Goal: Task Accomplishment & Management: Complete application form

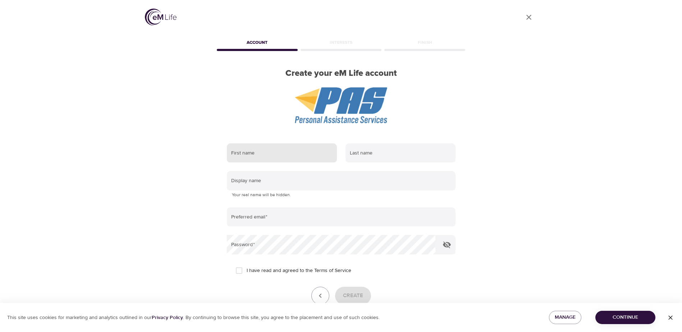
click at [285, 153] on input "text" at bounding box center [282, 152] width 110 height 19
type input "Ava"
type input "[PERSON_NAME]"
type input "[EMAIL_ADDRESS][PERSON_NAME][DOMAIN_NAME]"
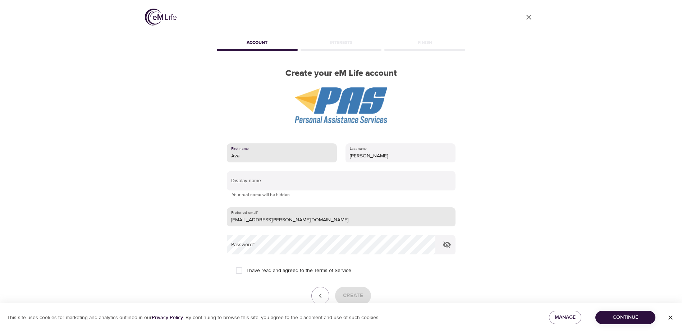
scroll to position [41, 0]
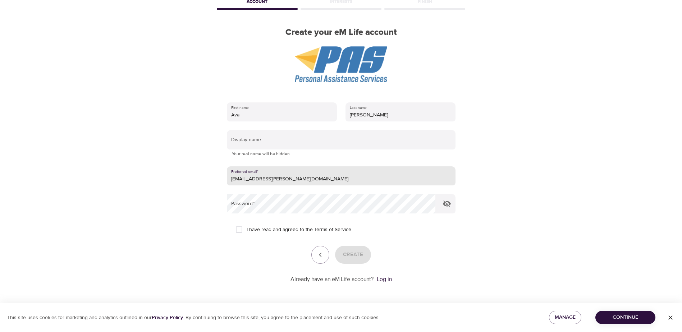
click at [308, 175] on input "[EMAIL_ADDRESS][PERSON_NAME][DOMAIN_NAME]" at bounding box center [341, 175] width 229 height 19
click at [311, 179] on input "[EMAIL_ADDRESS][PERSON_NAME][DOMAIN_NAME]" at bounding box center [341, 175] width 229 height 19
click at [238, 227] on input "I have read and agreed to the Terms of Service" at bounding box center [238, 229] width 15 height 15
checkbox input "true"
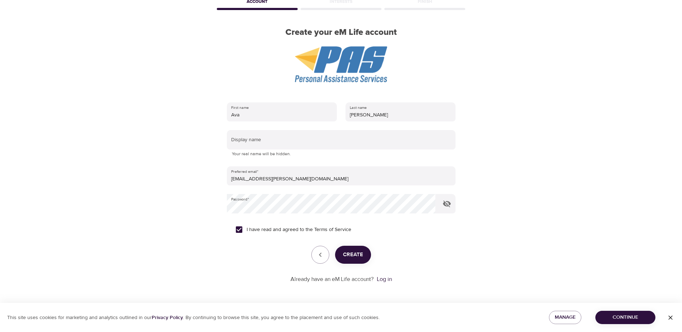
click at [361, 258] on span "Create" at bounding box center [353, 254] width 20 height 9
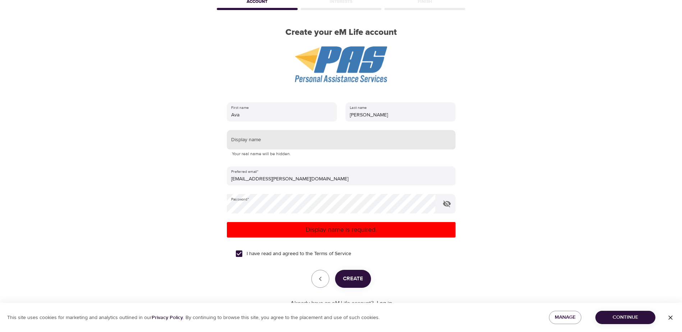
click at [328, 142] on input "text" at bounding box center [341, 139] width 229 height 19
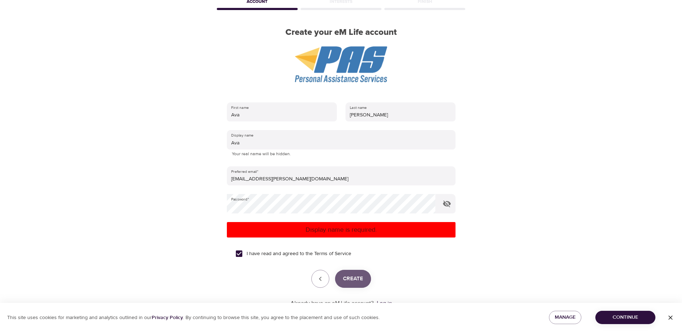
click at [363, 282] on button "Create" at bounding box center [353, 279] width 36 height 18
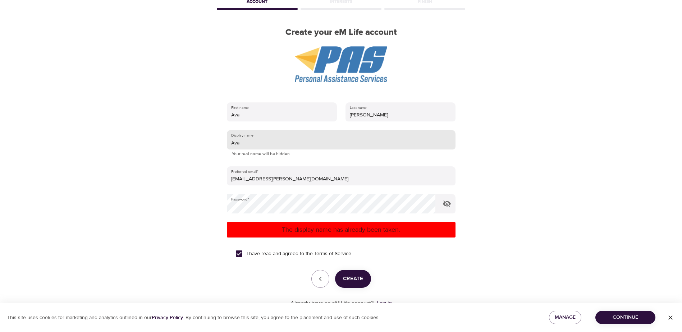
click at [316, 140] on input "Ava" at bounding box center [341, 139] width 229 height 19
type input "AvaS"
click at [354, 277] on span "Create" at bounding box center [353, 278] width 20 height 9
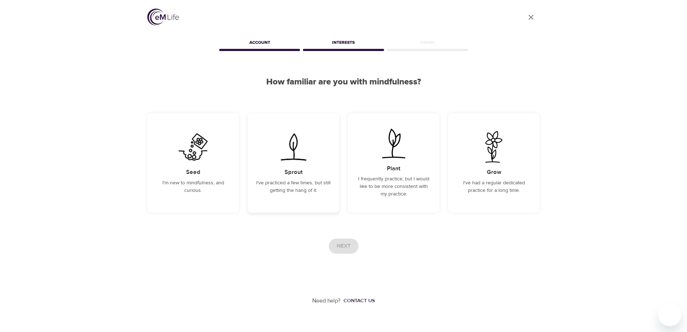
click at [304, 147] on img at bounding box center [293, 147] width 36 height 32
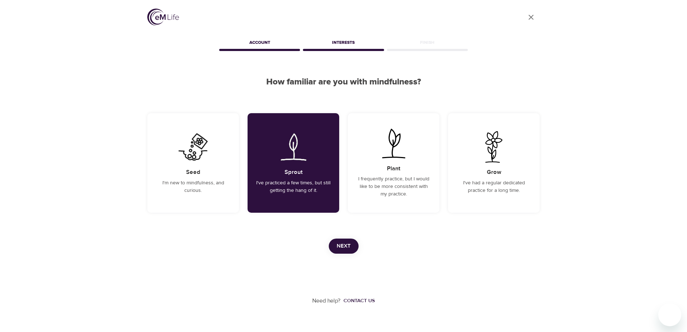
click at [339, 245] on span "Next" at bounding box center [344, 245] width 14 height 9
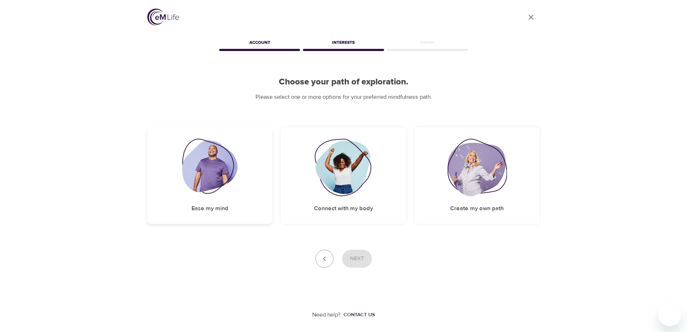
click at [205, 170] on img at bounding box center [210, 167] width 56 height 57
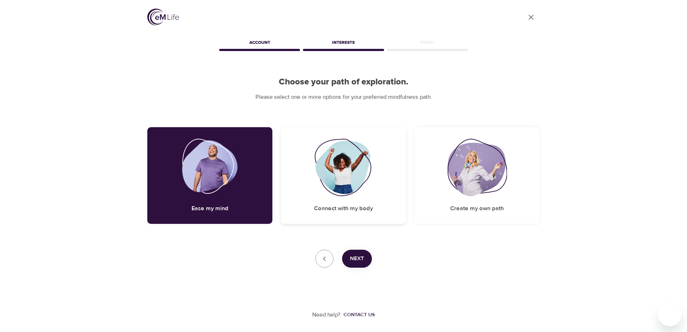
click at [342, 162] on img at bounding box center [343, 167] width 58 height 57
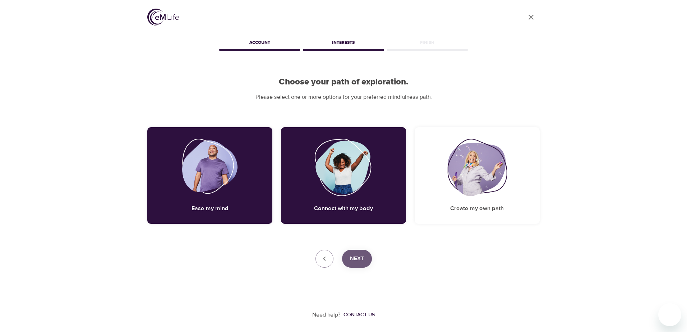
click at [357, 263] on span "Next" at bounding box center [357, 258] width 14 height 9
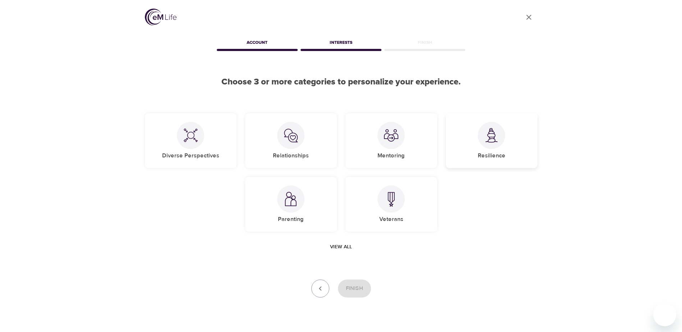
click at [485, 147] on div at bounding box center [491, 135] width 27 height 27
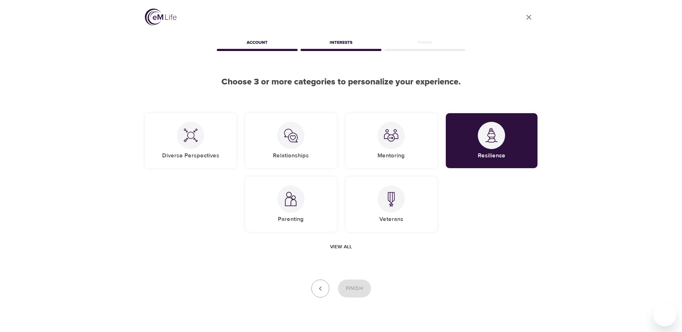
click at [331, 246] on span "View all" at bounding box center [341, 247] width 22 height 9
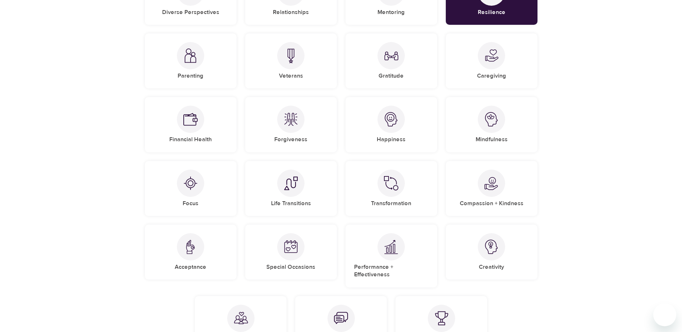
scroll to position [144, 0]
click at [484, 119] on img at bounding box center [491, 119] width 14 height 14
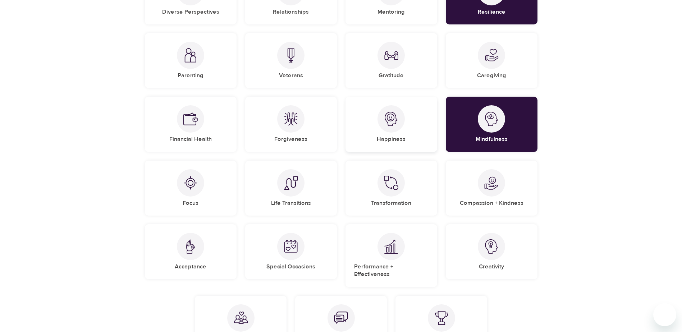
click at [397, 121] on img at bounding box center [391, 119] width 14 height 14
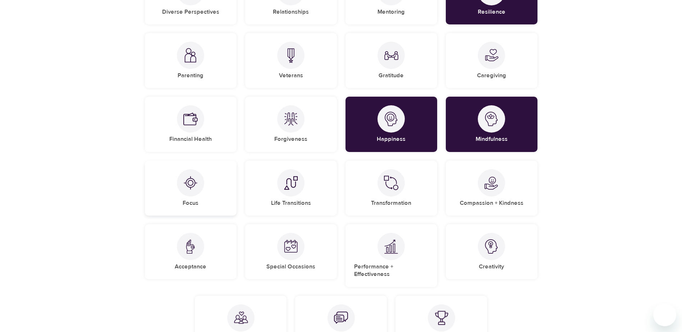
click at [193, 181] on img at bounding box center [190, 183] width 14 height 14
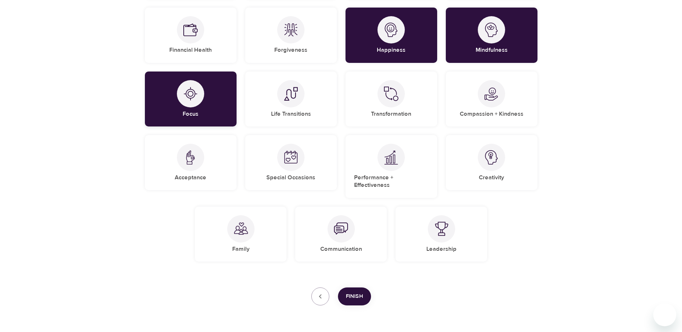
scroll to position [250, 0]
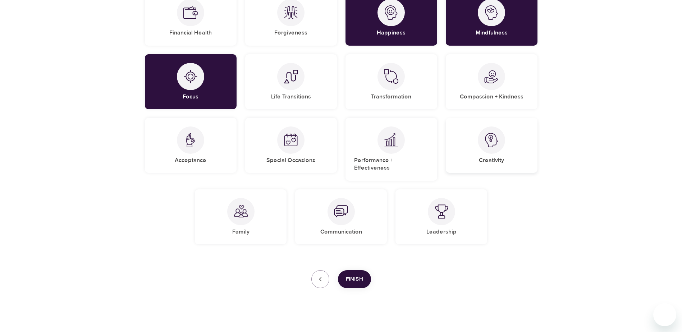
click at [492, 148] on div at bounding box center [491, 139] width 27 height 27
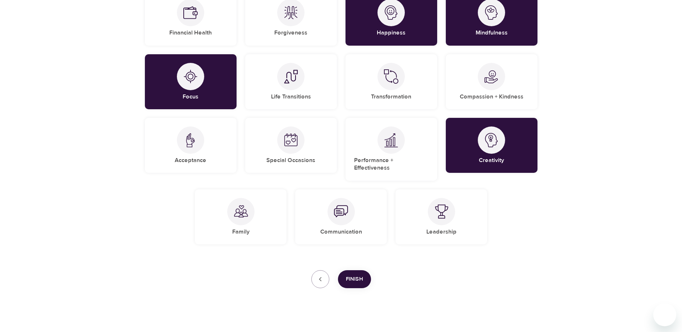
click at [353, 275] on span "Finish" at bounding box center [354, 279] width 17 height 9
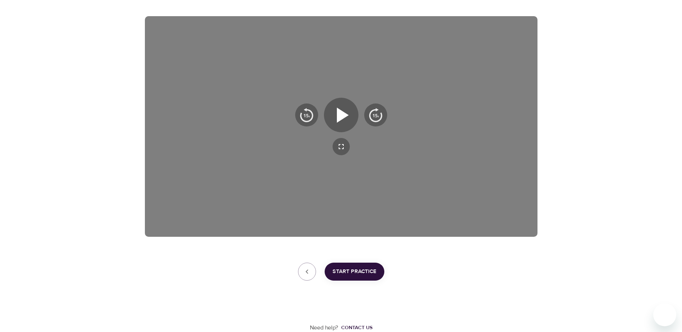
scroll to position [111, 0]
click at [347, 118] on icon "button" at bounding box center [341, 115] width 26 height 26
